Goal: Task Accomplishment & Management: Use online tool/utility

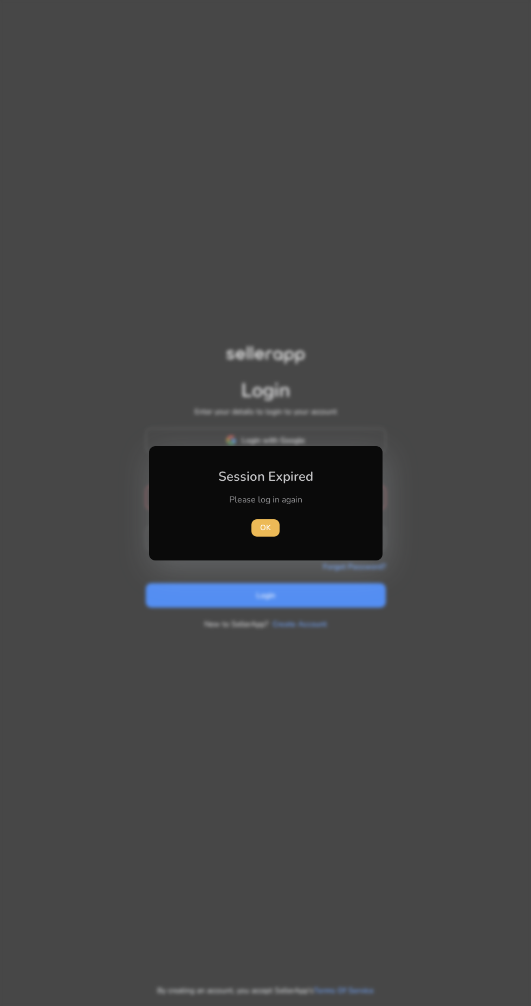
click at [264, 527] on span "OK" at bounding box center [265, 527] width 11 height 11
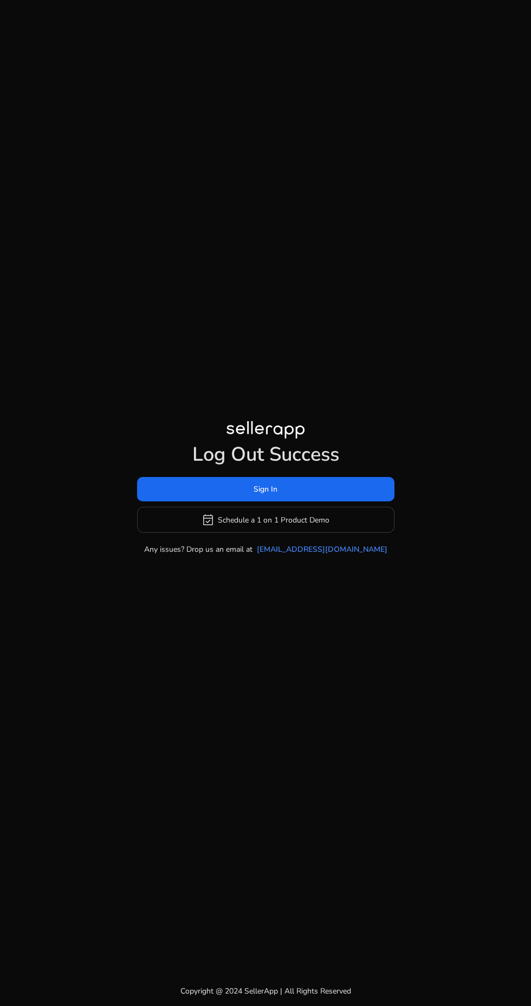
click at [350, 503] on span at bounding box center [265, 490] width 257 height 26
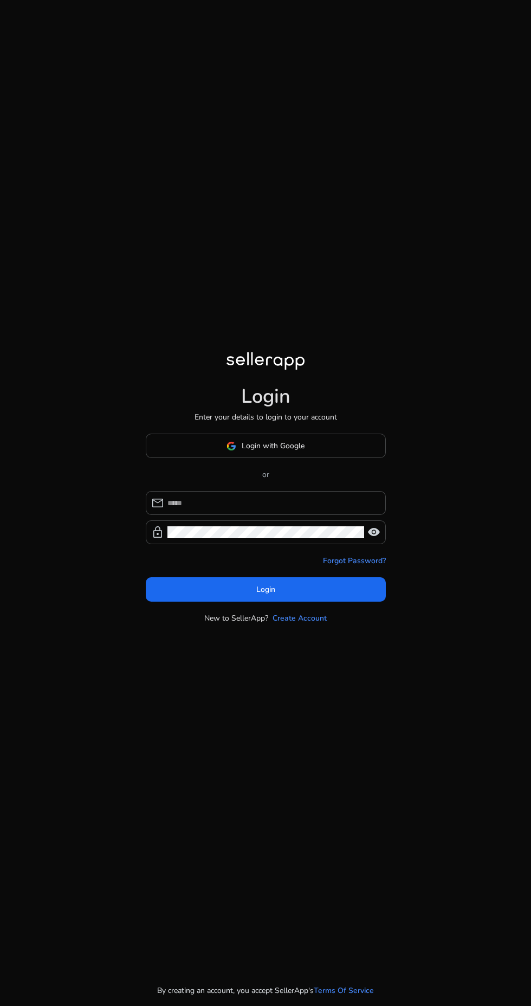
click at [350, 459] on span at bounding box center [265, 446] width 239 height 26
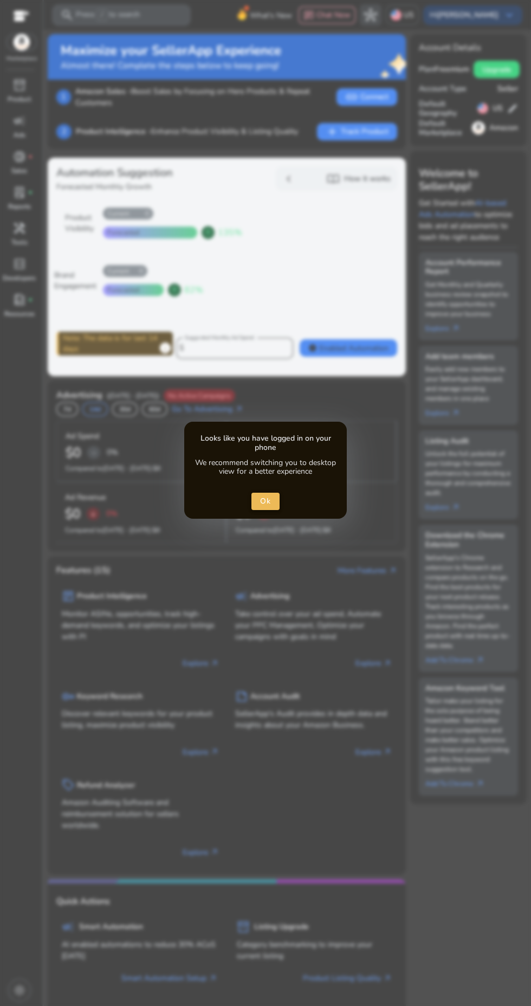
click at [260, 501] on span "Ok" at bounding box center [265, 500] width 11 height 11
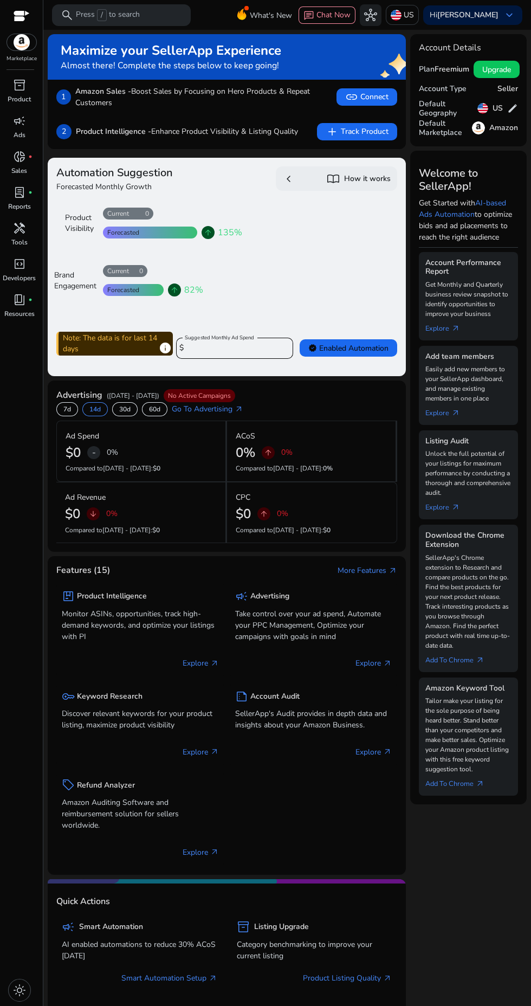
click at [24, 240] on p "Tools" at bounding box center [19, 242] width 16 height 10
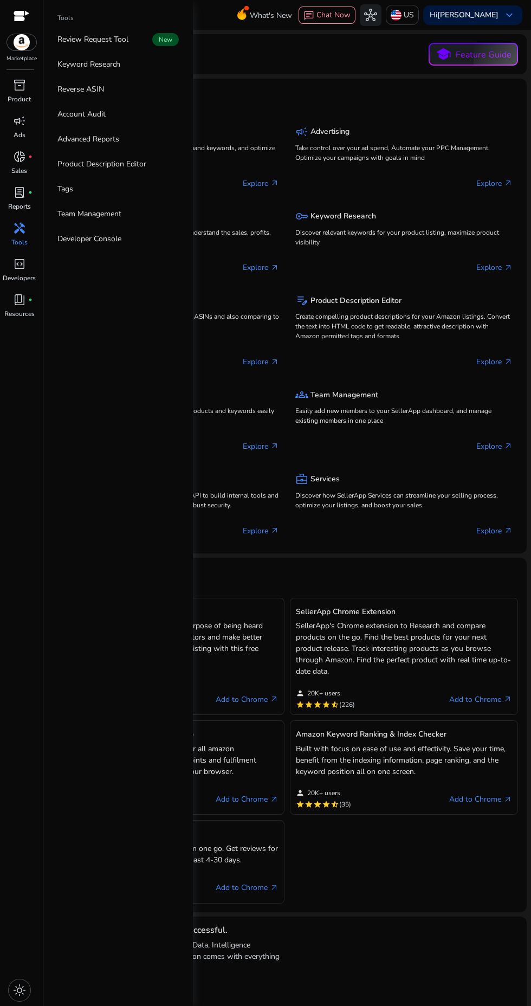
click at [128, 72] on link "Keyword Research" at bounding box center [118, 64] width 139 height 24
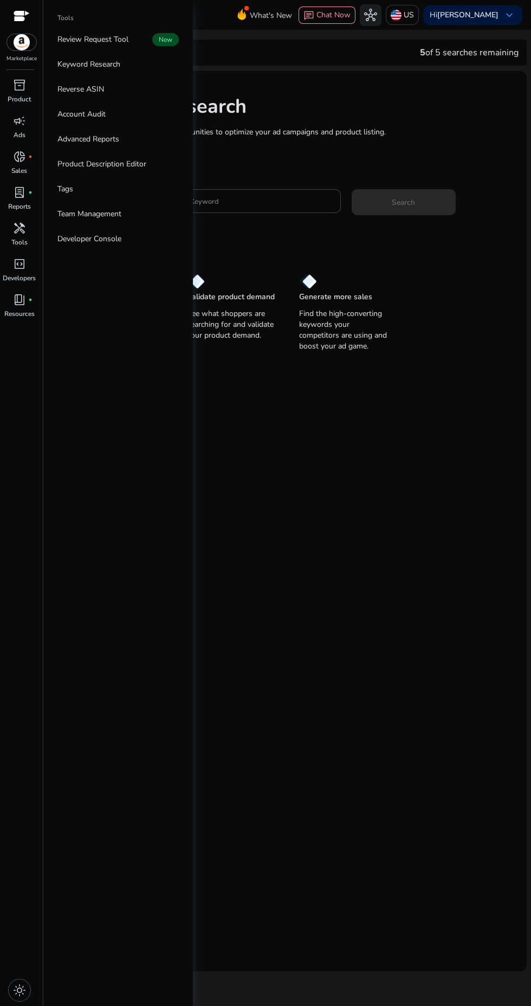
click at [265, 201] on input "Enter Keyword" at bounding box center [252, 201] width 160 height 12
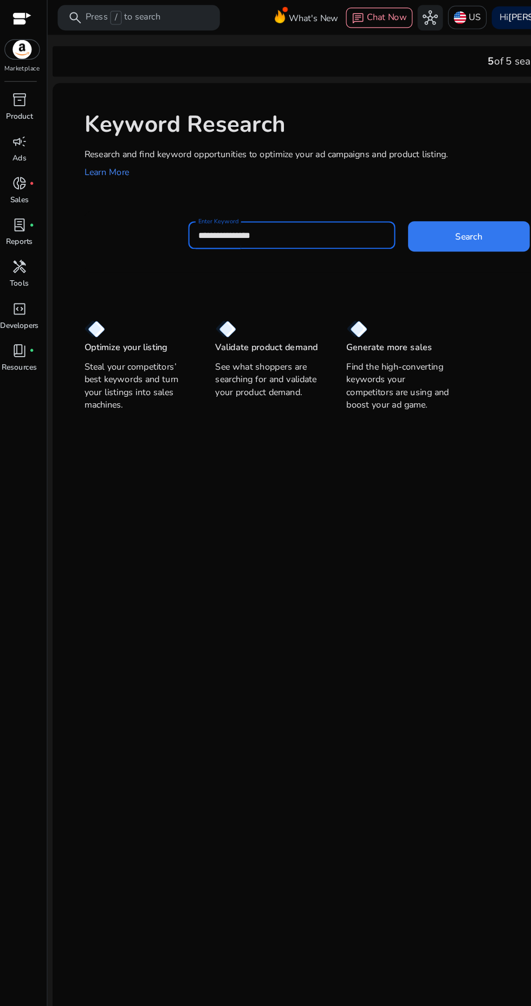
click at [404, 205] on span "Search" at bounding box center [403, 202] width 23 height 11
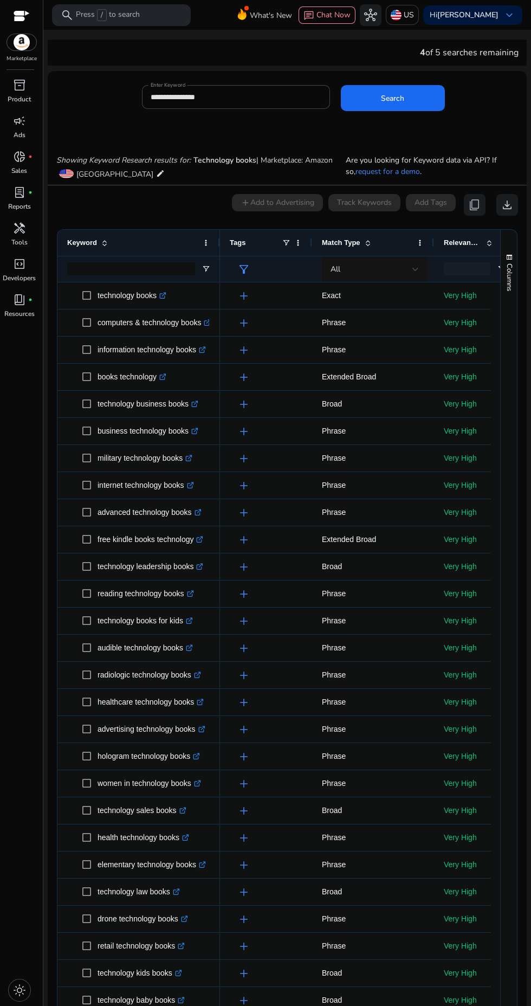
click at [243, 91] on input "**********" at bounding box center [236, 97] width 171 height 12
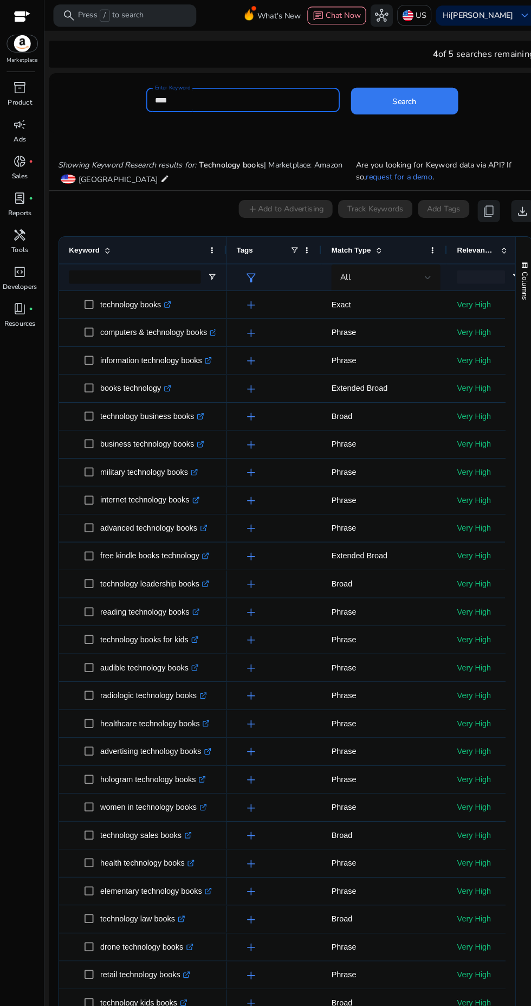
click at [406, 96] on span at bounding box center [393, 98] width 104 height 26
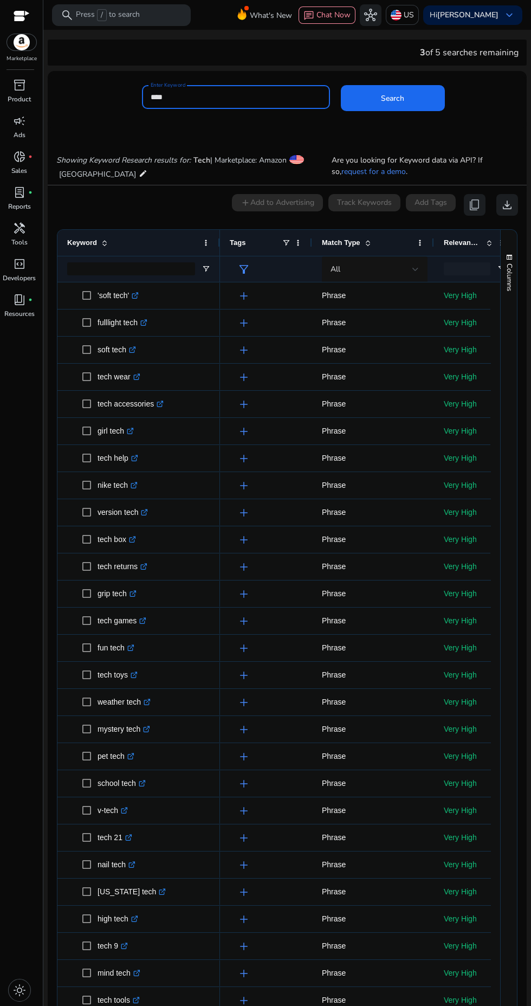
click at [215, 91] on input "****" at bounding box center [236, 97] width 171 height 12
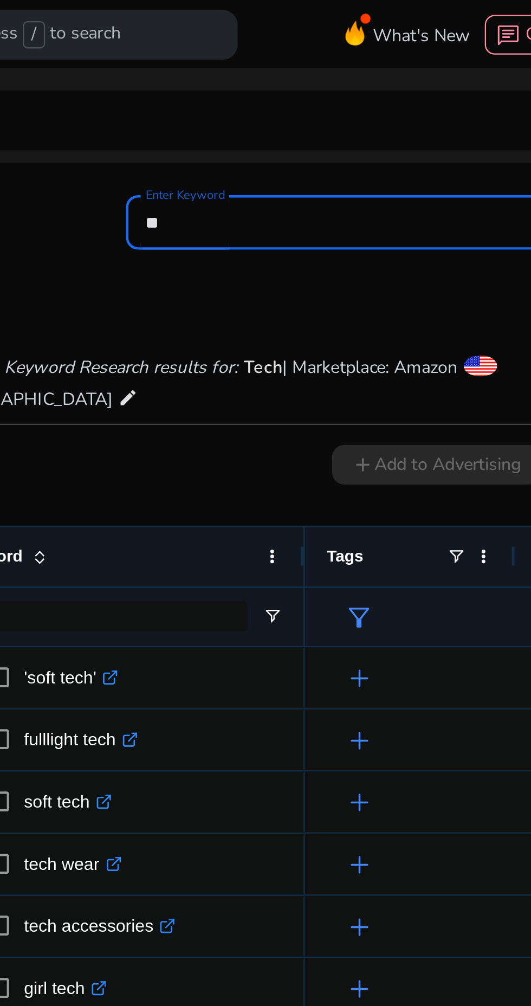
type input "*"
